Goal: Information Seeking & Learning: Learn about a topic

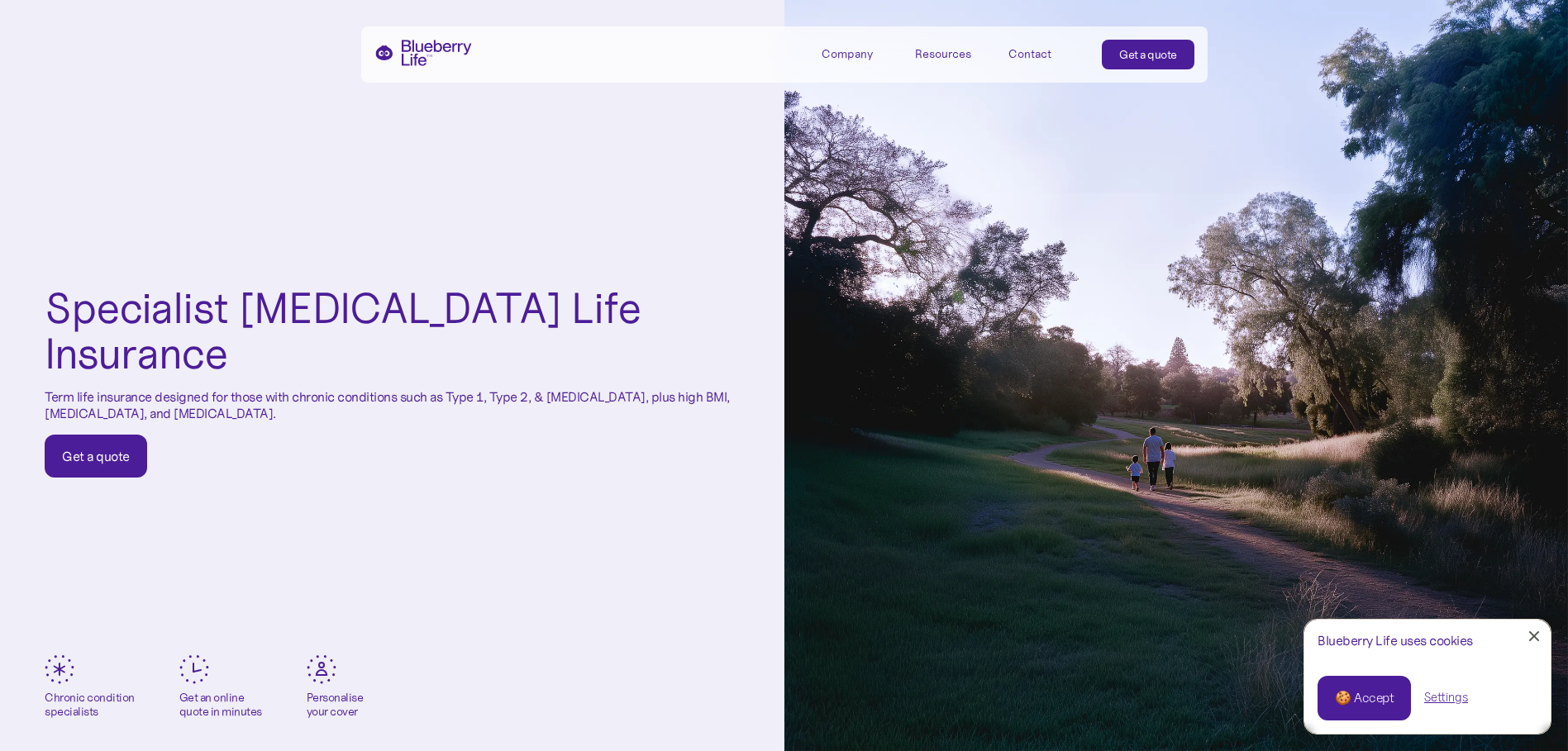
click at [868, 55] on div "Company" at bounding box center [847, 54] width 51 height 14
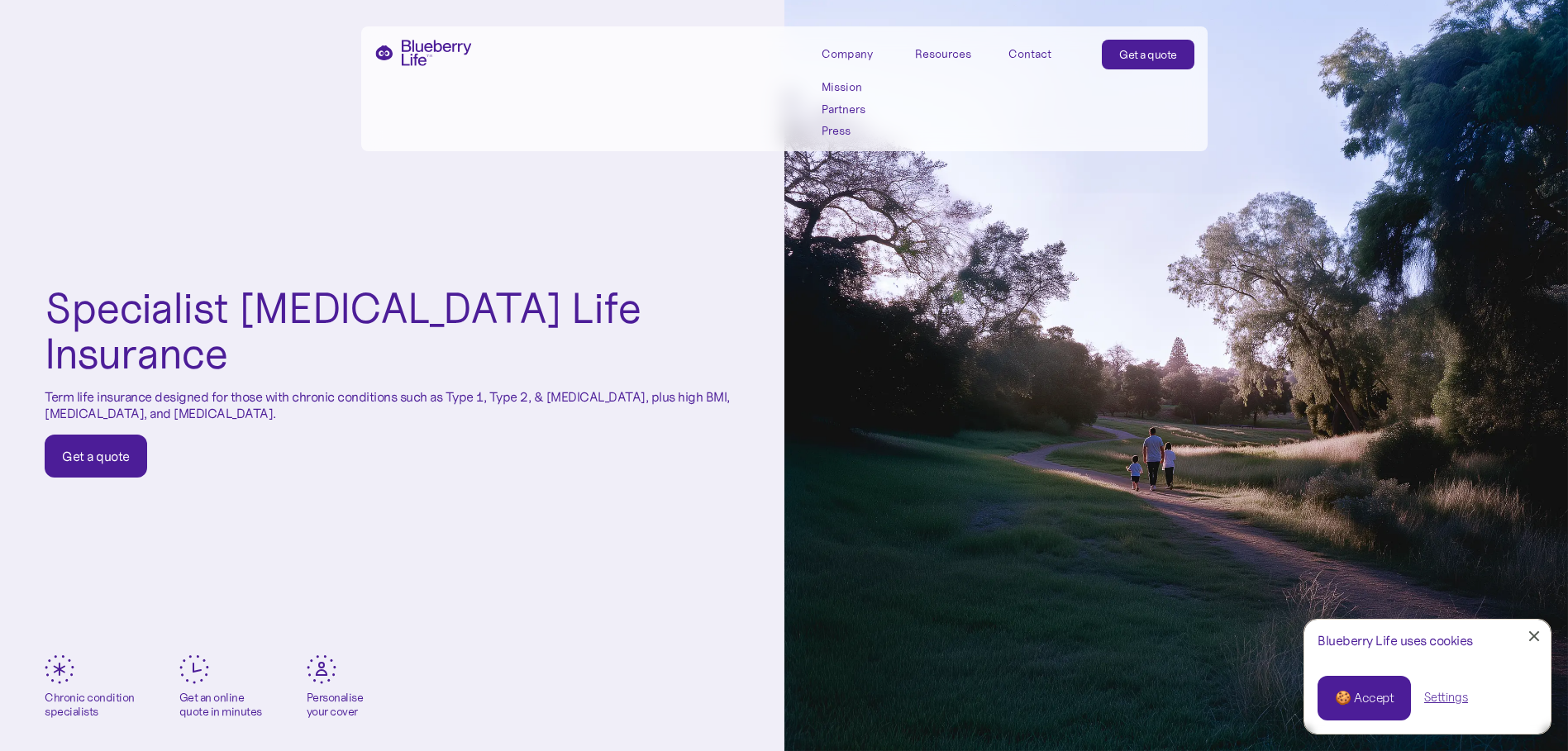
click at [842, 129] on link "Press" at bounding box center [858, 130] width 75 height 14
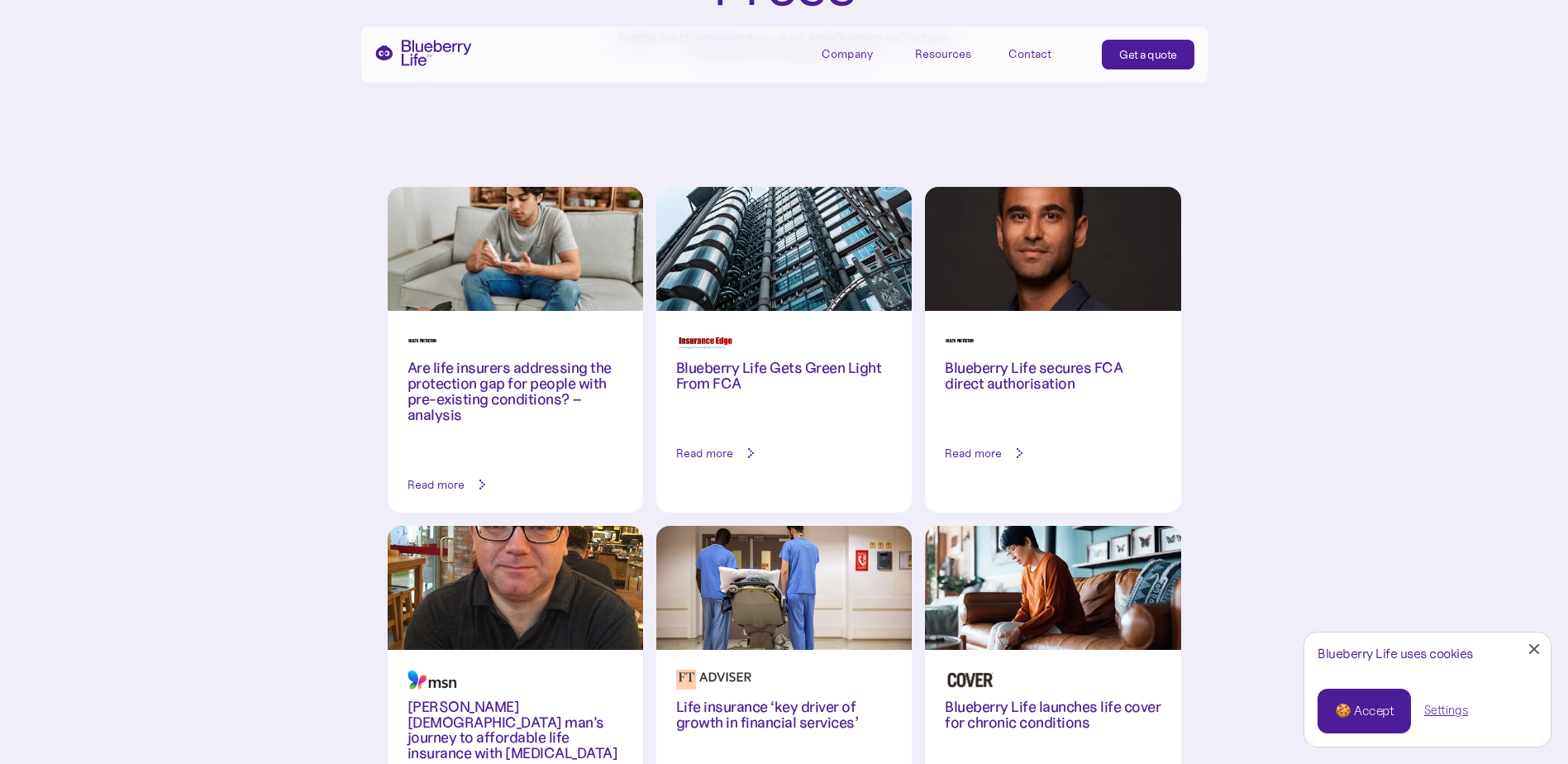
scroll to position [331, 0]
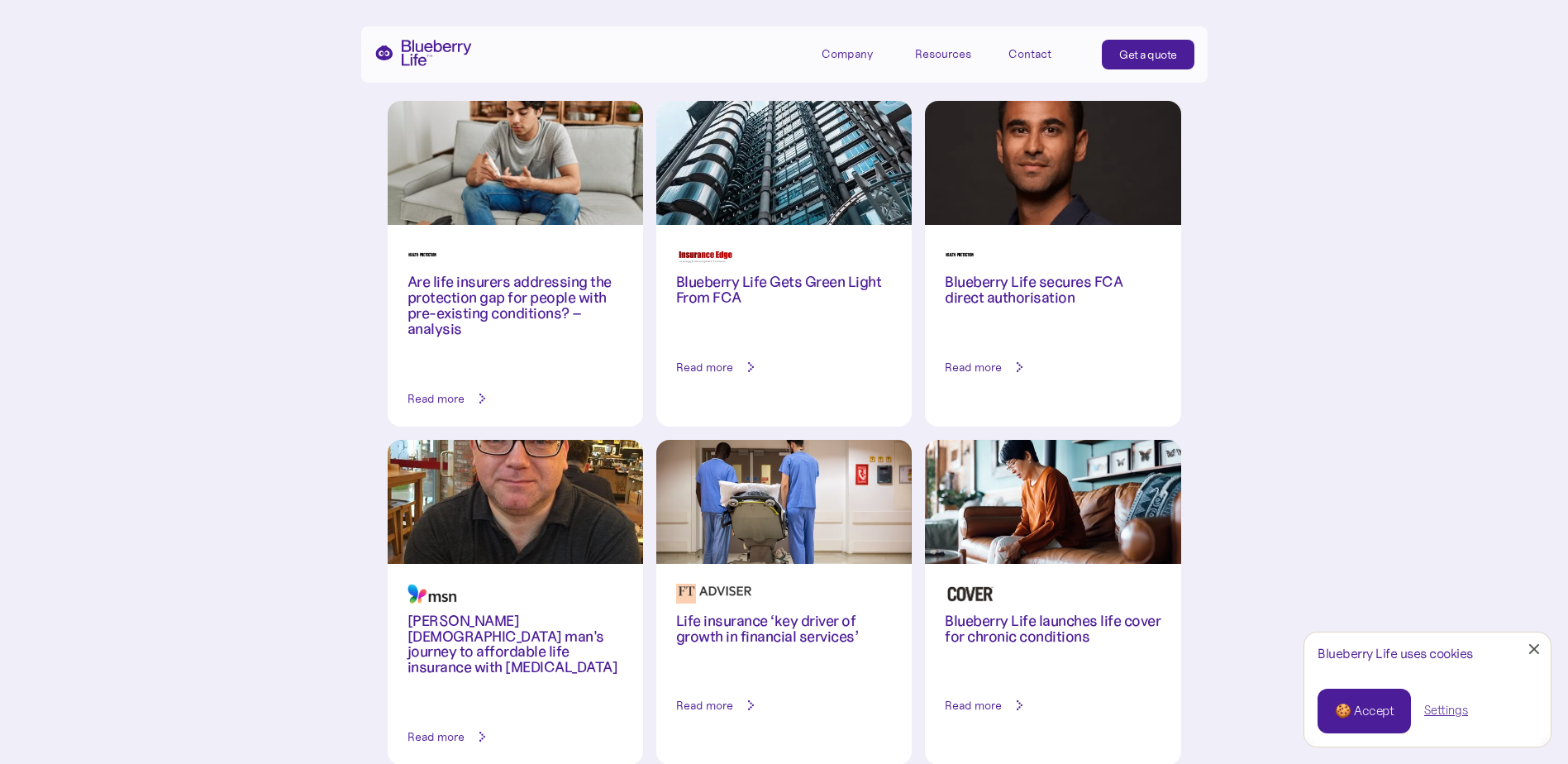
click at [790, 521] on img at bounding box center [784, 501] width 256 height 124
click at [744, 699] on div "Read more" at bounding box center [784, 705] width 216 height 17
